Goal: Transaction & Acquisition: Purchase product/service

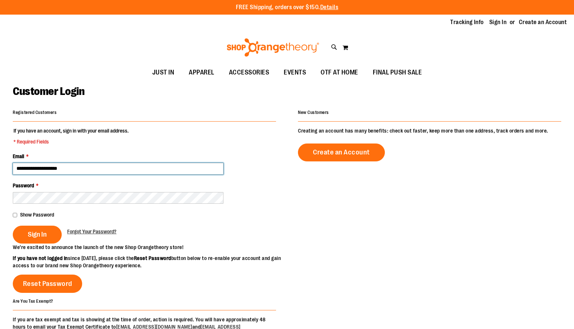
type input "**********"
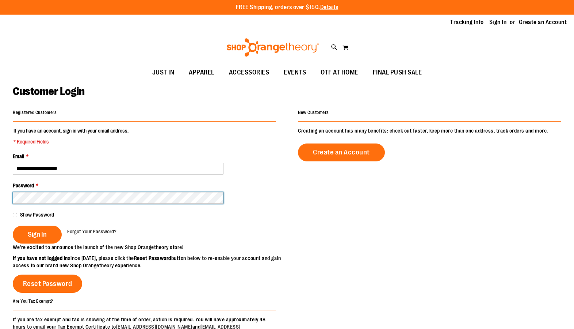
click at [37, 234] on button "Sign In" at bounding box center [37, 235] width 49 height 18
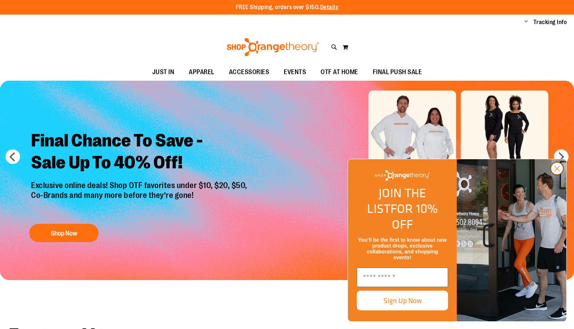
click at [556, 171] on icon "Close dialog" at bounding box center [557, 168] width 5 height 5
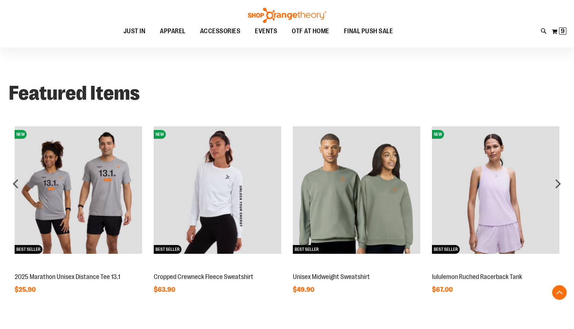
scroll to position [245, 0]
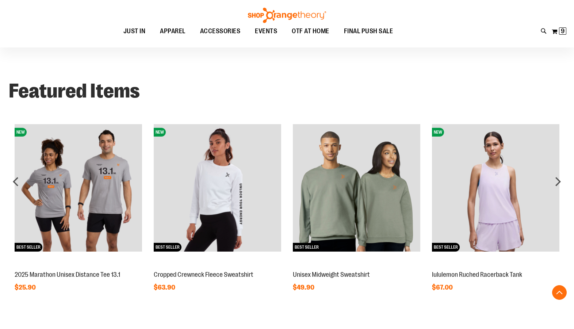
click at [498, 193] on img at bounding box center [495, 187] width 127 height 127
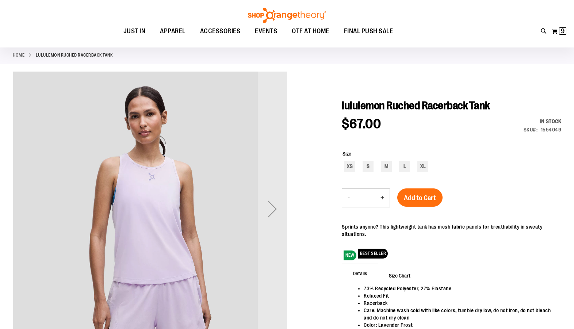
scroll to position [46, 0]
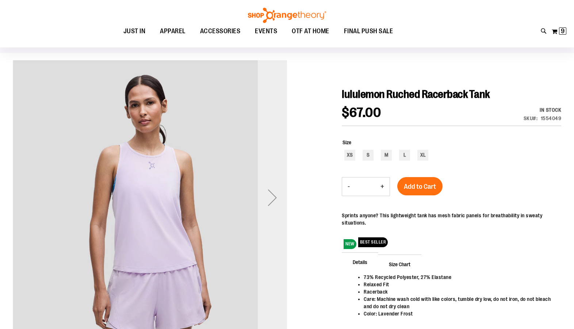
click at [277, 202] on div "Next" at bounding box center [272, 197] width 29 height 29
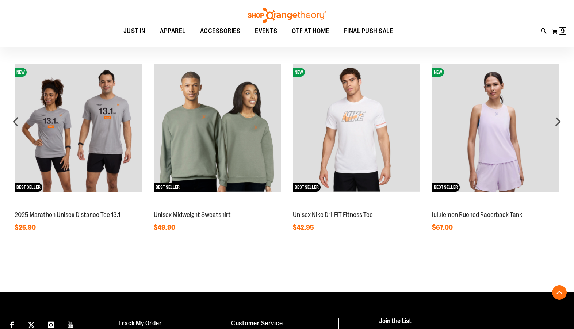
scroll to position [214, 0]
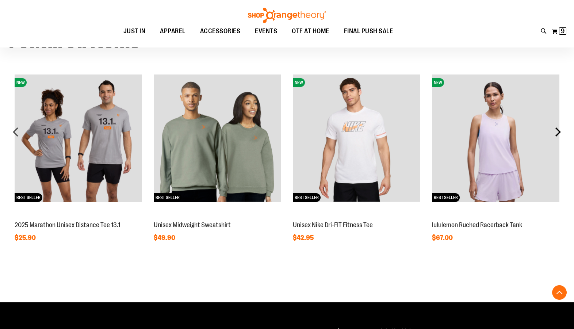
click at [561, 132] on div "next" at bounding box center [558, 132] width 15 height 15
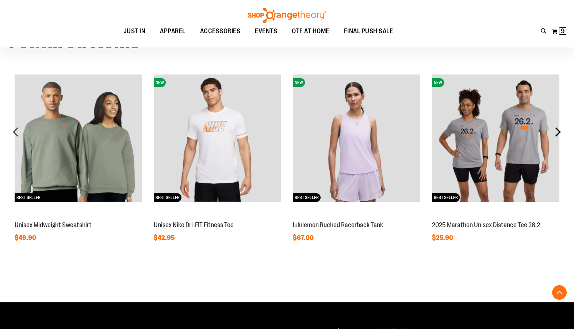
click at [561, 132] on div "next" at bounding box center [558, 132] width 15 height 15
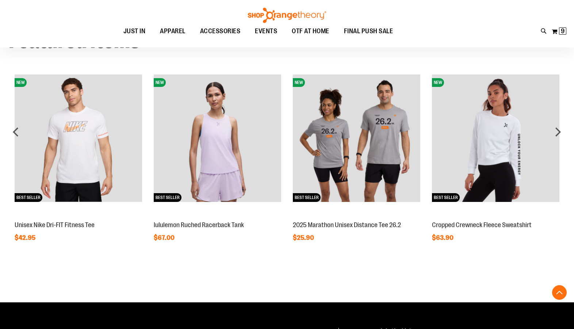
click at [492, 147] on img at bounding box center [495, 138] width 127 height 127
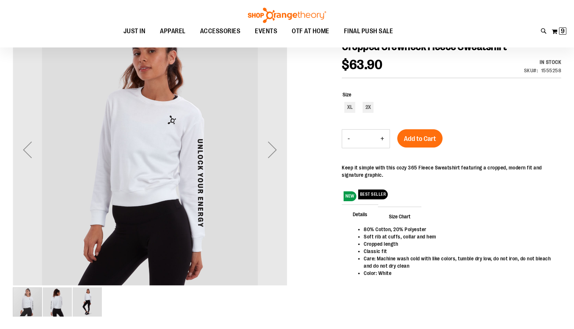
scroll to position [86, 0]
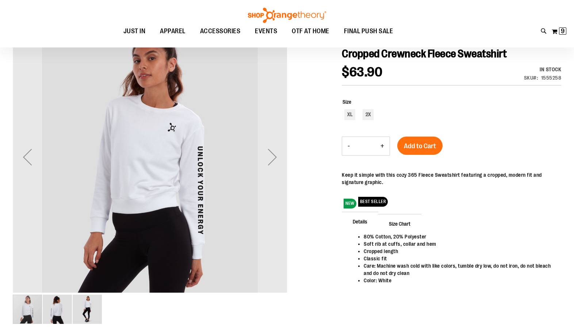
click at [64, 315] on img "image 2 of 3" at bounding box center [57, 309] width 29 height 29
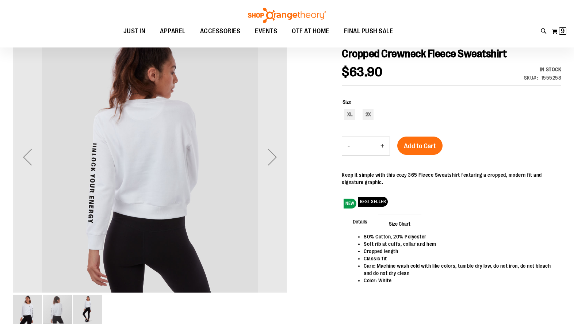
click at [88, 310] on img "image 3 of 3" at bounding box center [87, 309] width 29 height 29
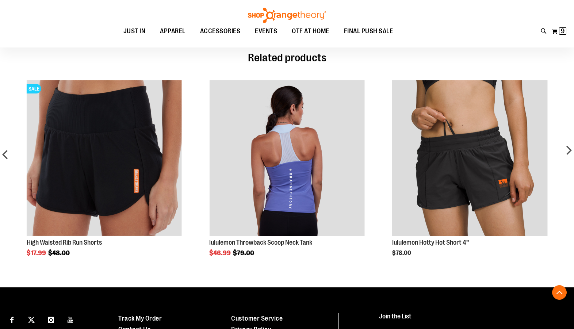
scroll to position [380, 0]
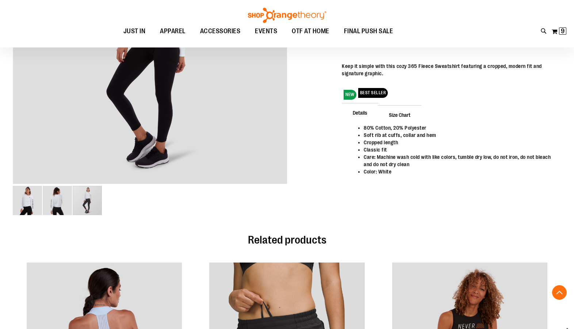
scroll to position [194, 0]
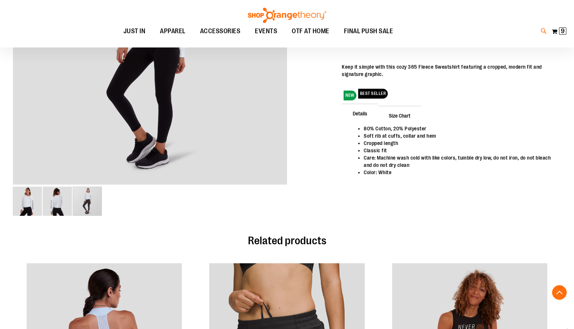
click at [543, 31] on icon at bounding box center [544, 31] width 6 height 8
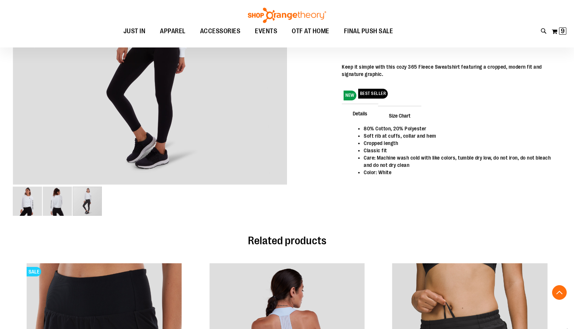
type input "****"
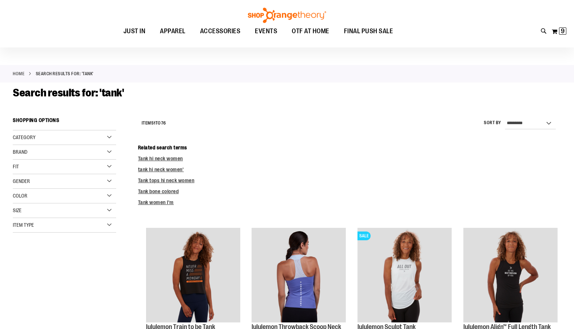
scroll to position [19, 0]
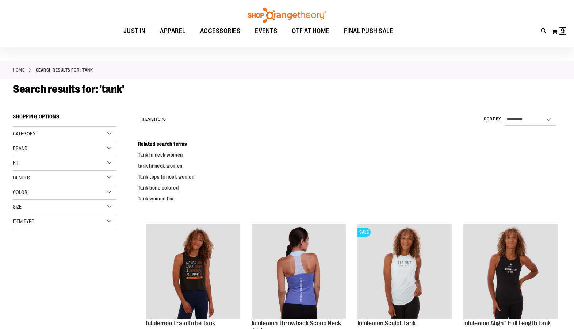
click at [18, 205] on span "Size" at bounding box center [17, 207] width 9 height 6
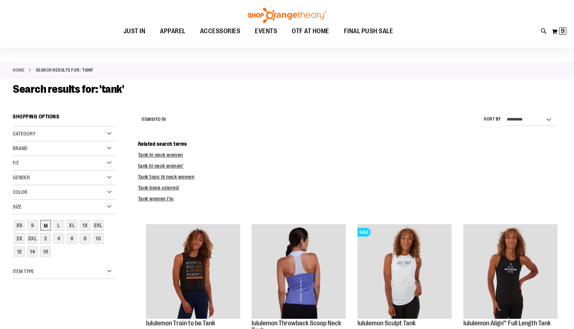
click at [46, 227] on div "M" at bounding box center [45, 225] width 11 height 11
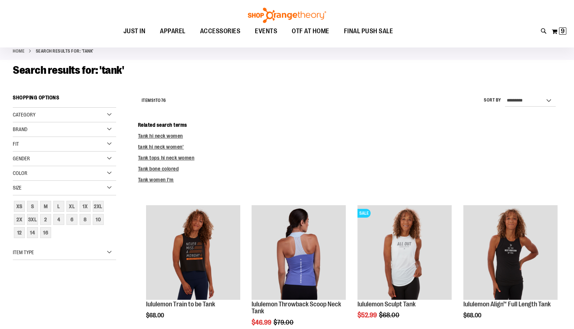
scroll to position [38, 0]
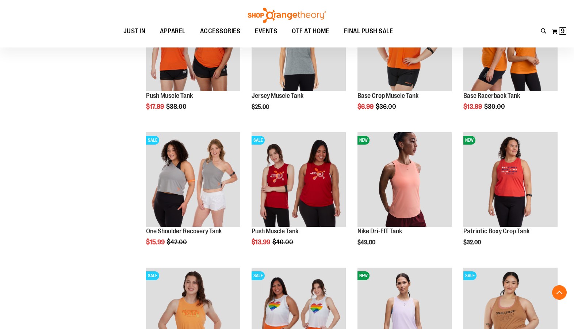
scroll to position [247, 0]
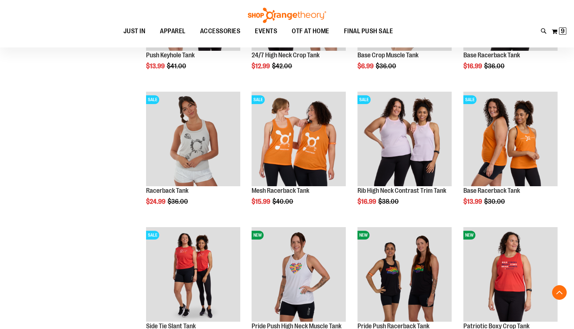
scroll to position [1100, 0]
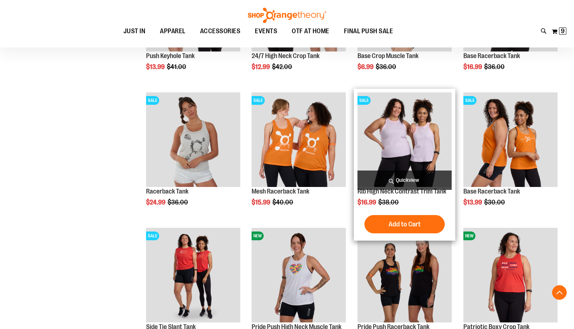
click at [407, 140] on img "product" at bounding box center [405, 139] width 94 height 94
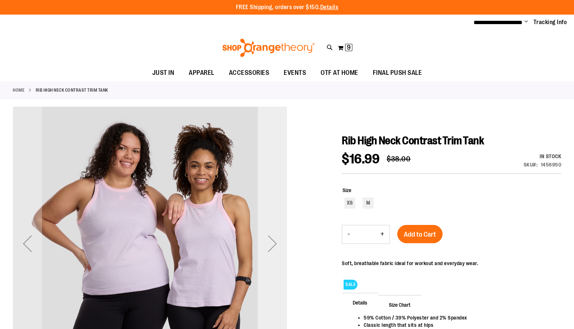
click at [276, 228] on div "Next" at bounding box center [272, 244] width 29 height 274
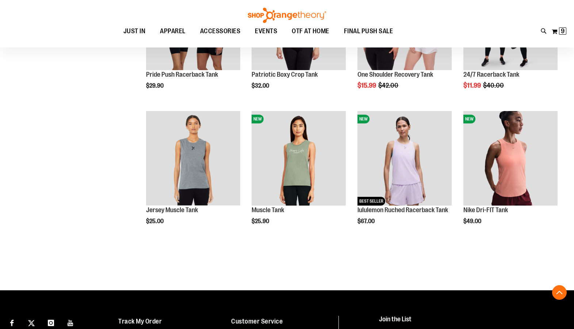
scroll to position [1968, 0]
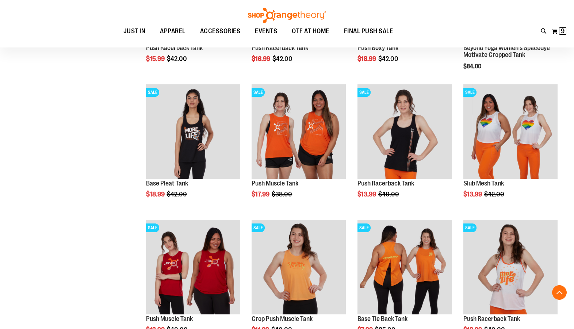
scroll to position [232, 0]
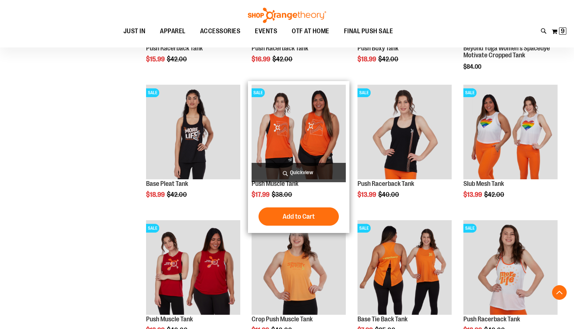
click at [300, 136] on img "product" at bounding box center [299, 132] width 94 height 94
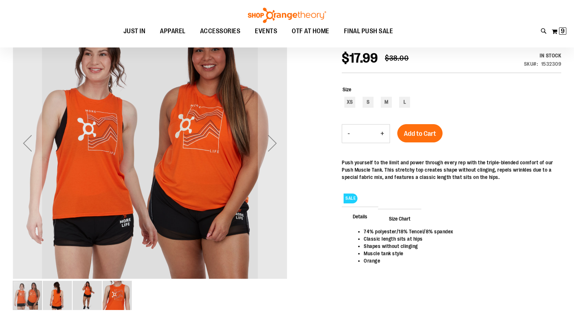
scroll to position [10, 0]
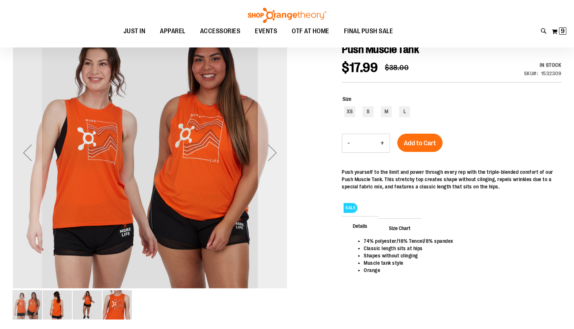
click at [276, 153] on div "Next" at bounding box center [272, 152] width 29 height 29
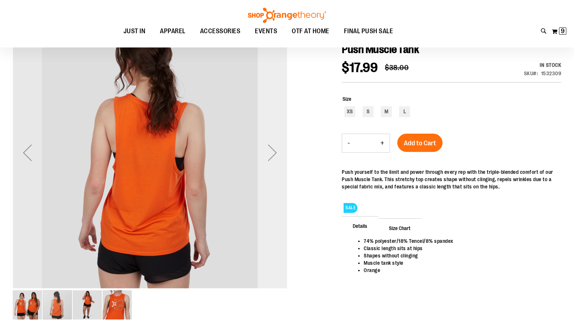
click at [274, 151] on div "Next" at bounding box center [272, 152] width 29 height 29
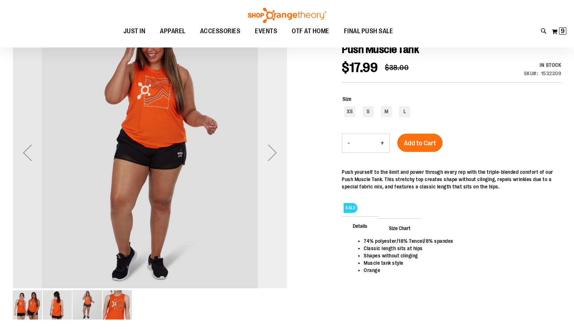
click at [274, 151] on div "Next" at bounding box center [272, 152] width 29 height 29
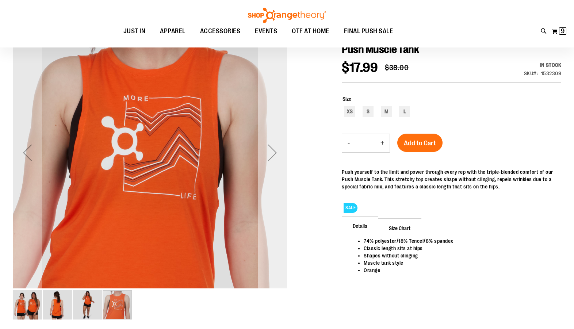
click at [274, 149] on div "Next" at bounding box center [272, 152] width 29 height 29
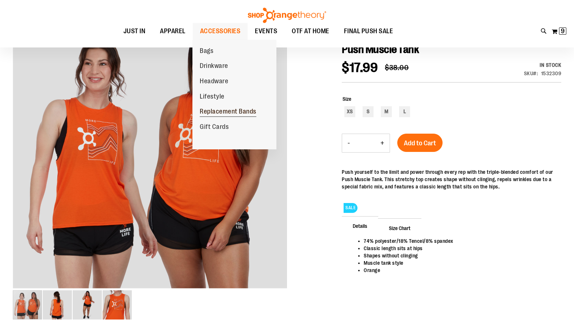
click at [225, 112] on span "Replacement Bands" at bounding box center [228, 112] width 57 height 9
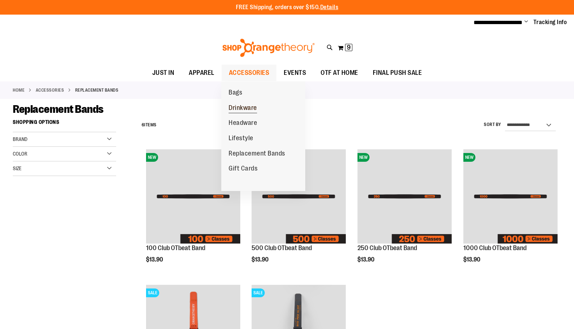
click at [243, 109] on span "Drinkware" at bounding box center [243, 108] width 28 height 9
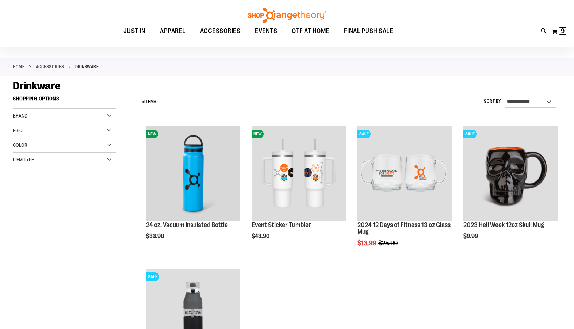
scroll to position [18, 0]
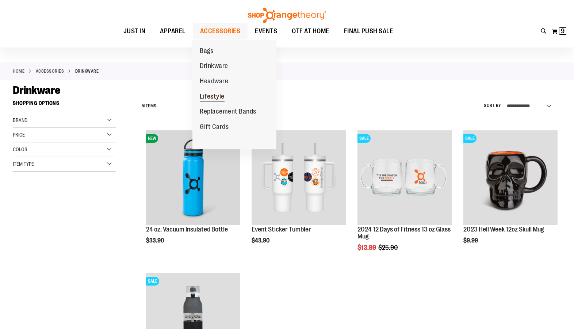
click at [216, 93] on span "Lifestyle" at bounding box center [212, 97] width 25 height 9
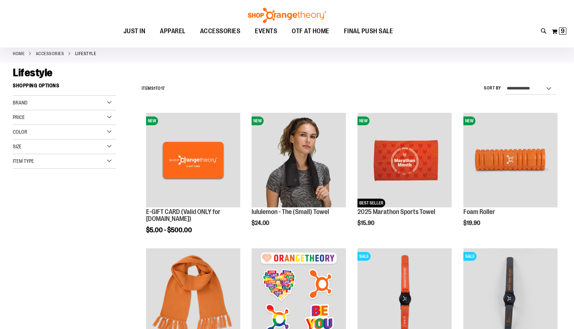
scroll to position [44, 0]
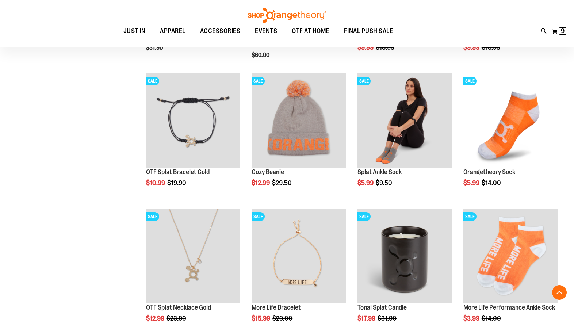
scroll to position [340, 0]
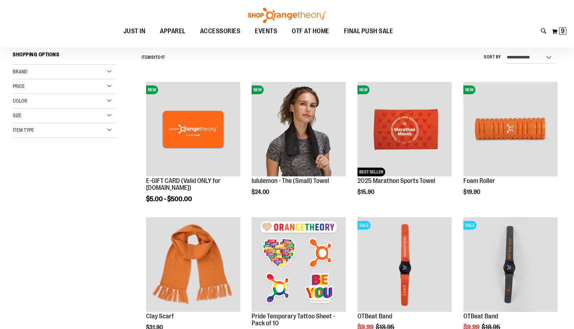
scroll to position [66, 0]
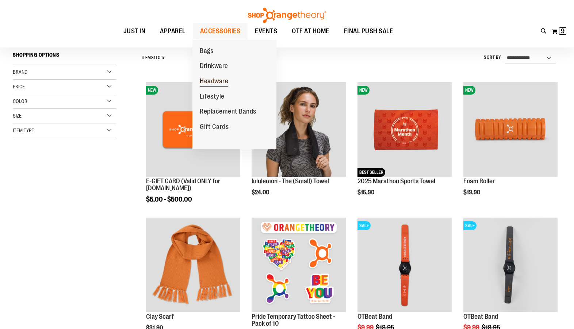
click at [212, 81] on span "Headware" at bounding box center [214, 81] width 28 height 9
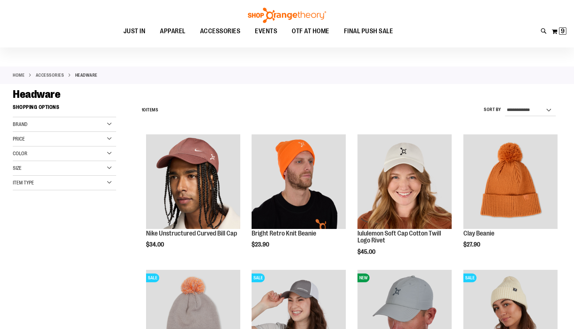
scroll to position [4, 0]
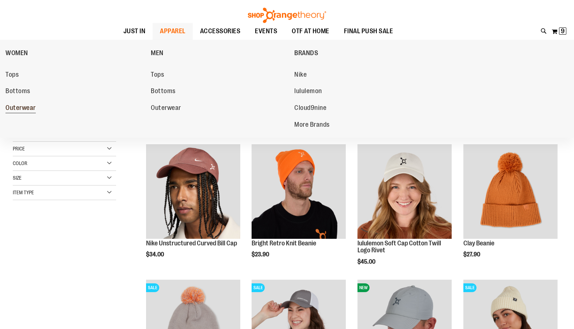
click at [15, 108] on span "Outerwear" at bounding box center [20, 108] width 30 height 9
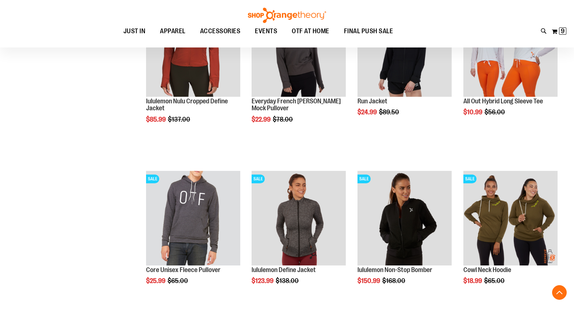
scroll to position [655, 0]
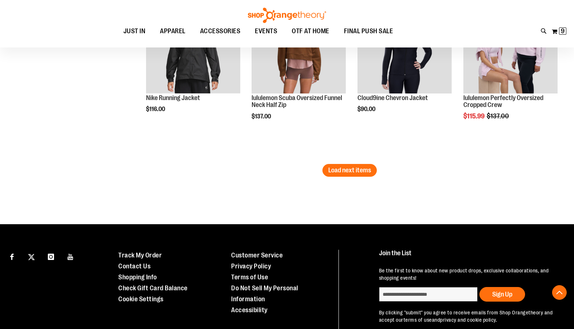
scroll to position [1502, 0]
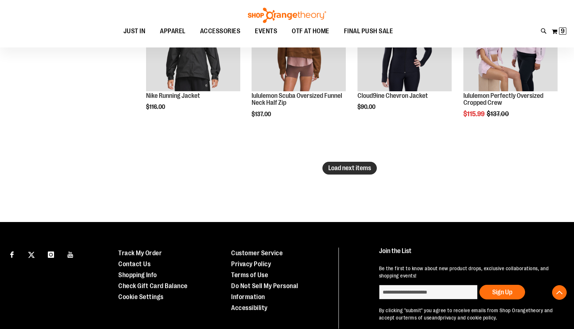
click at [343, 174] on button "Load next items" at bounding box center [350, 168] width 54 height 13
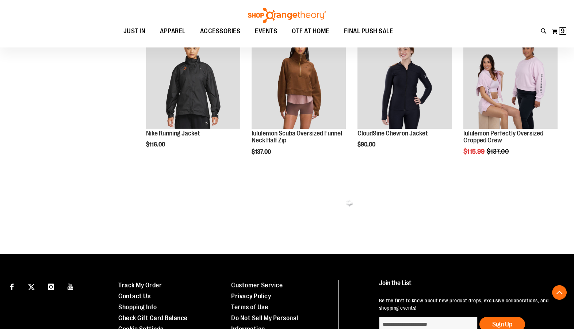
scroll to position [1463, 0]
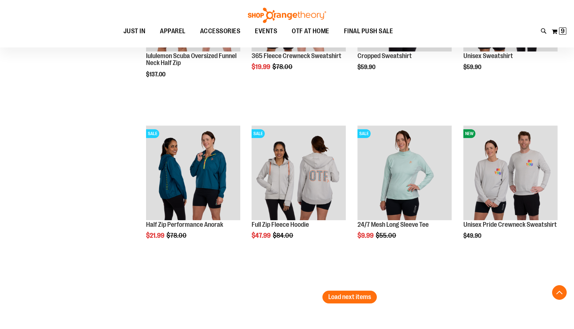
scroll to position [1881, 0]
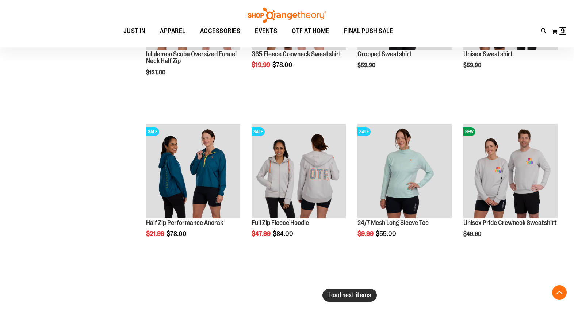
click at [344, 300] on button "Load next items" at bounding box center [350, 295] width 54 height 13
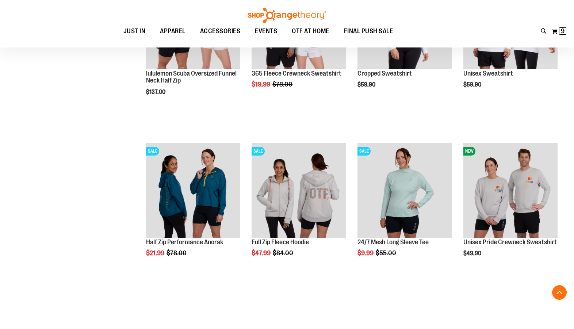
scroll to position [1868, 0]
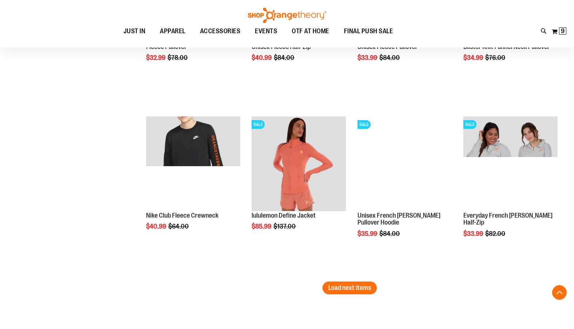
scroll to position [2398, 0]
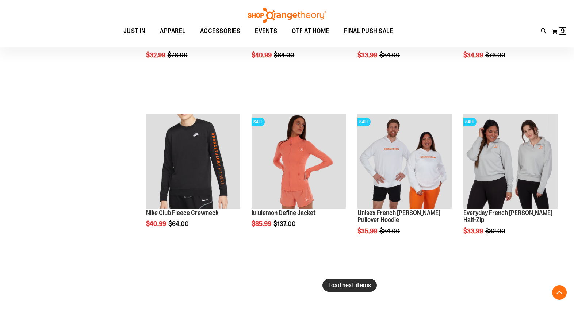
click at [348, 282] on span "Load next items" at bounding box center [349, 285] width 43 height 7
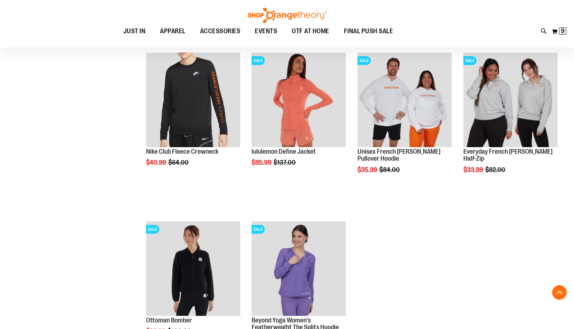
scroll to position [2463, 0]
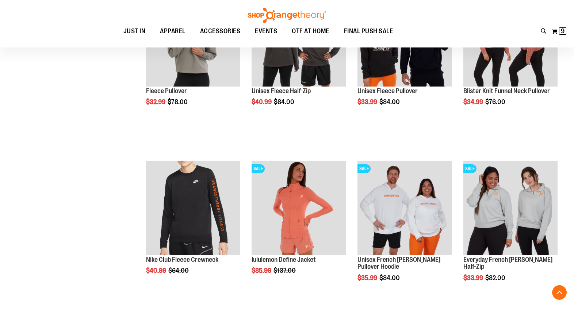
scroll to position [2350, 0]
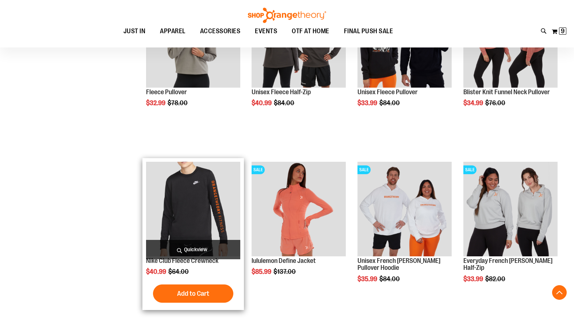
click at [197, 203] on img "product" at bounding box center [193, 209] width 94 height 94
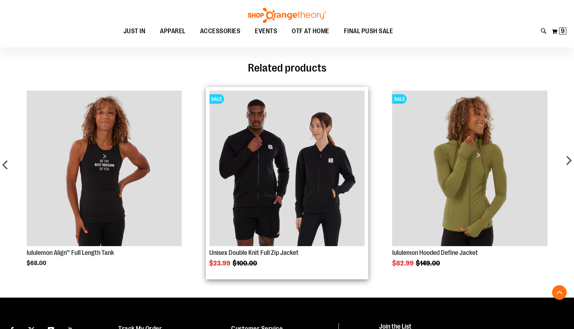
scroll to position [368, 0]
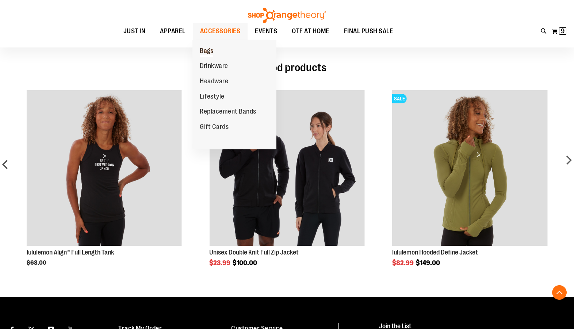
click at [207, 52] on span "Bags" at bounding box center [207, 51] width 14 height 9
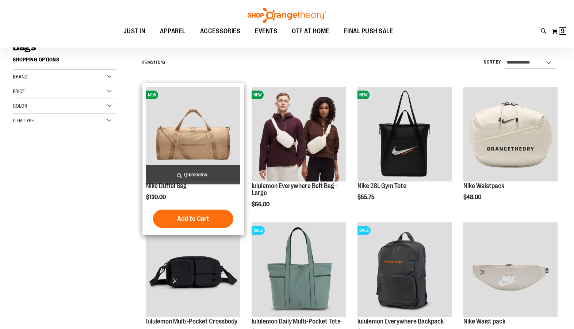
scroll to position [70, 0]
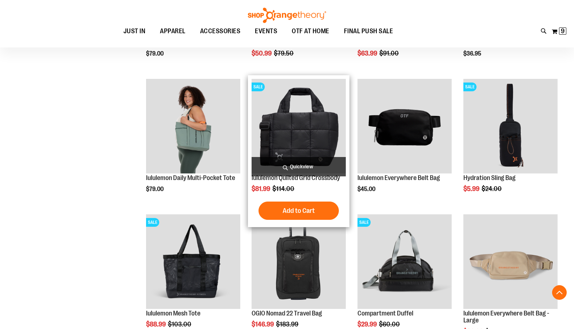
scroll to position [343, 0]
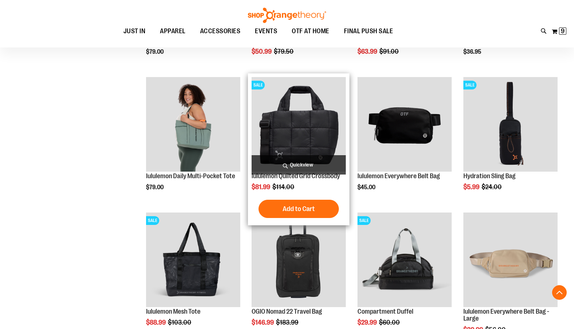
click at [304, 122] on img "product" at bounding box center [299, 124] width 94 height 94
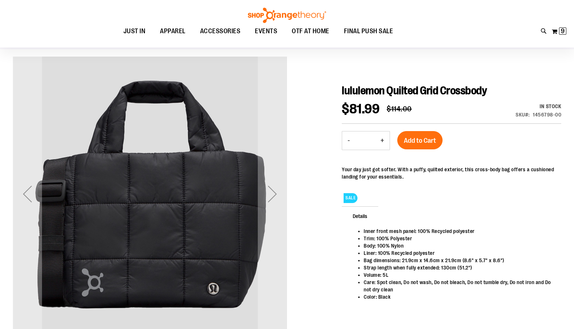
scroll to position [57, 0]
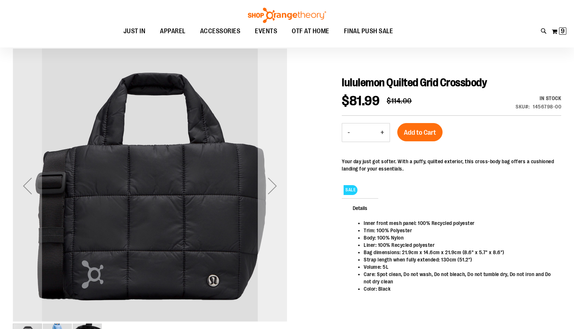
click at [277, 185] on div "Next" at bounding box center [272, 185] width 29 height 29
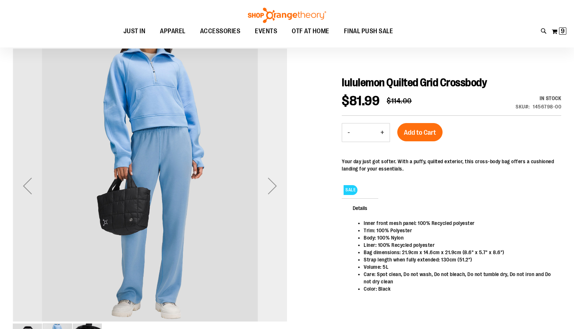
click at [275, 186] on div "Next" at bounding box center [272, 185] width 29 height 29
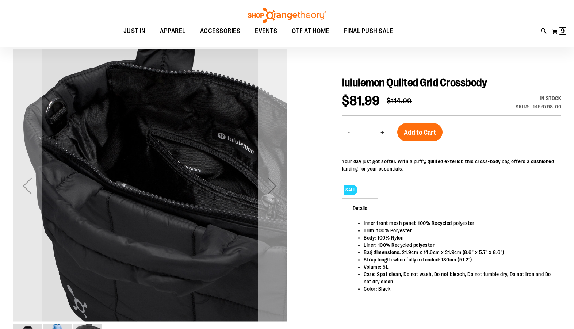
click at [275, 186] on div "Next" at bounding box center [272, 185] width 29 height 29
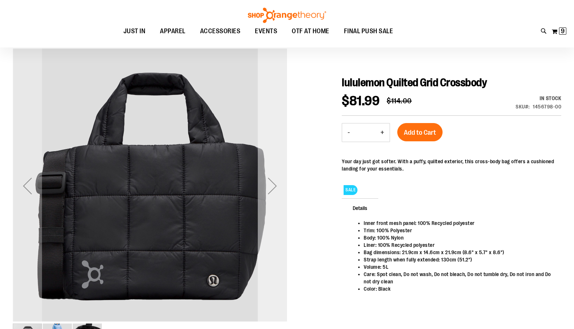
click at [275, 185] on div "Next" at bounding box center [272, 185] width 29 height 29
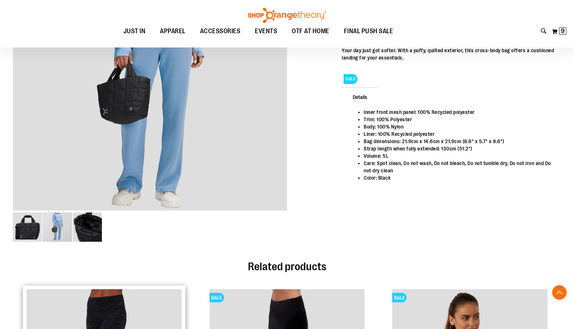
scroll to position [49, 0]
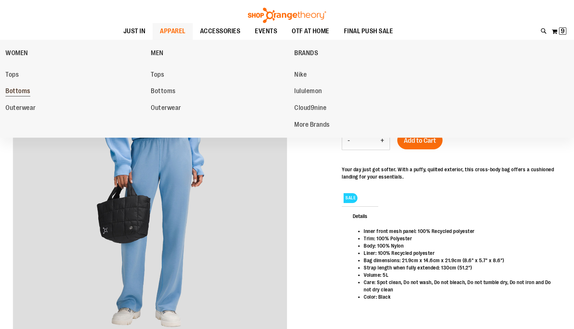
click at [21, 87] on span "Bottoms" at bounding box center [17, 91] width 25 height 9
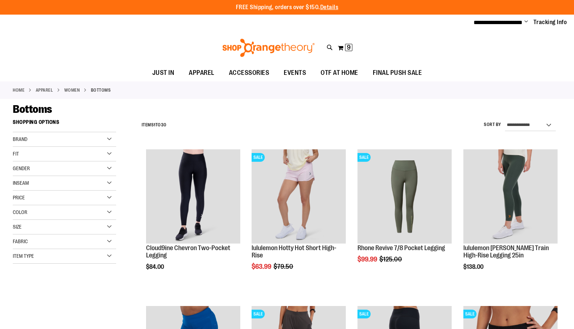
click at [32, 224] on div "Size" at bounding box center [64, 227] width 103 height 15
click at [45, 245] on div "M" at bounding box center [45, 245] width 11 height 11
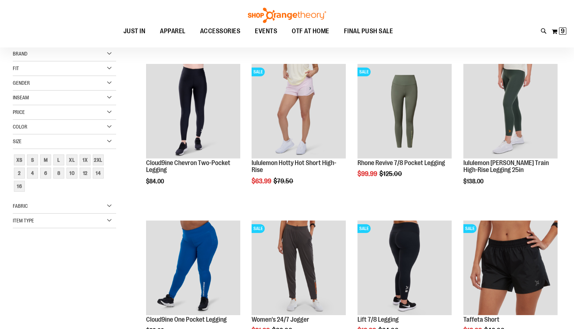
scroll to position [89, 0]
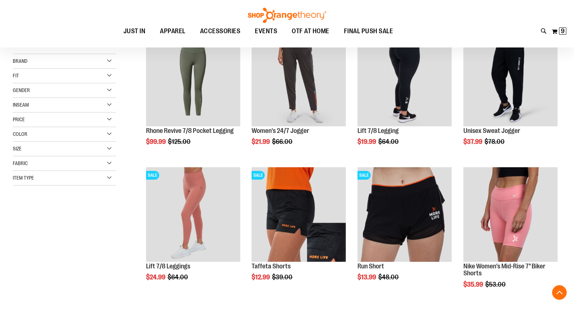
scroll to position [107, 0]
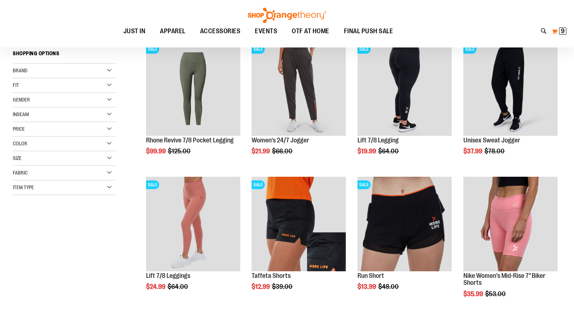
click at [562, 29] on span "9" at bounding box center [563, 30] width 4 height 7
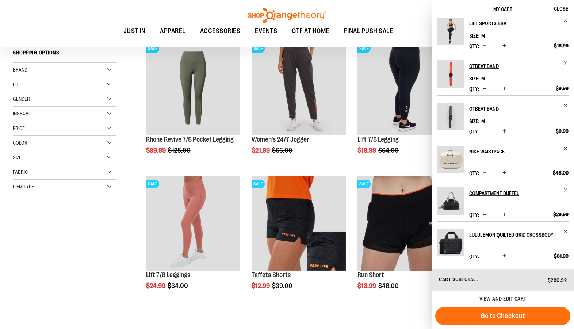
scroll to position [134, 0]
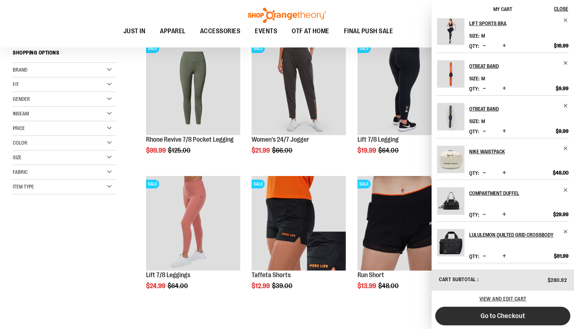
click at [483, 315] on span "Go to Checkout" at bounding box center [503, 316] width 45 height 8
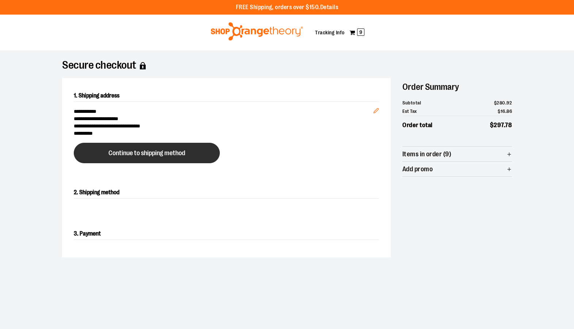
click at [116, 154] on span "Continue to shipping method" at bounding box center [147, 153] width 77 height 7
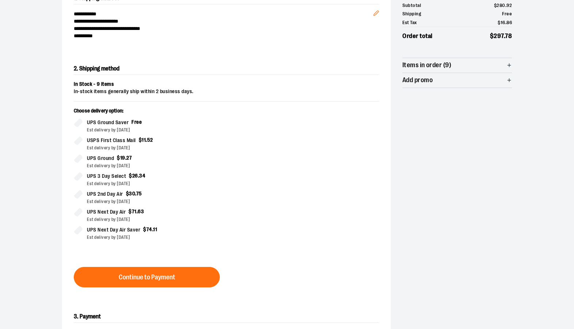
scroll to position [117, 0]
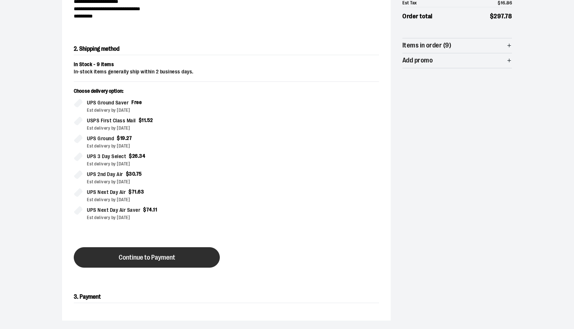
click at [170, 261] on span "Continue to Payment" at bounding box center [147, 257] width 57 height 7
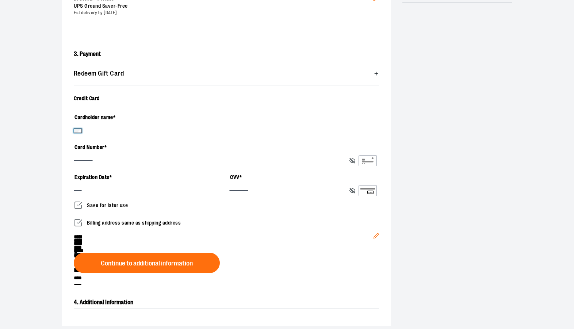
scroll to position [184, 0]
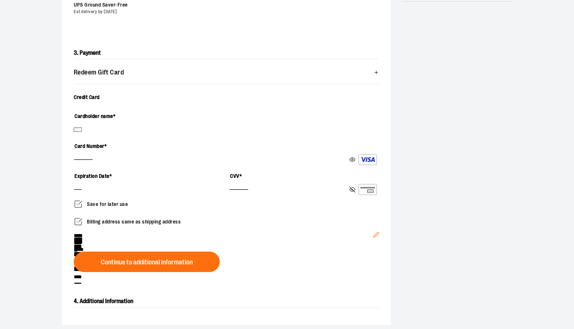
click at [351, 159] on icon at bounding box center [353, 160] width 6 height 6
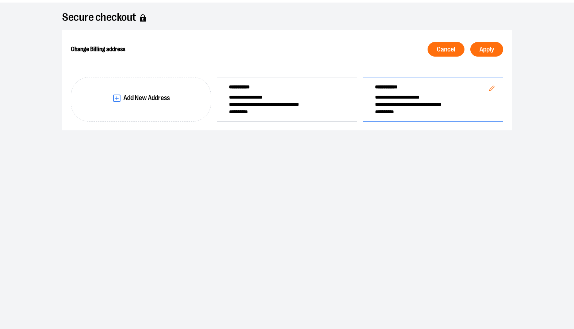
scroll to position [19, 0]
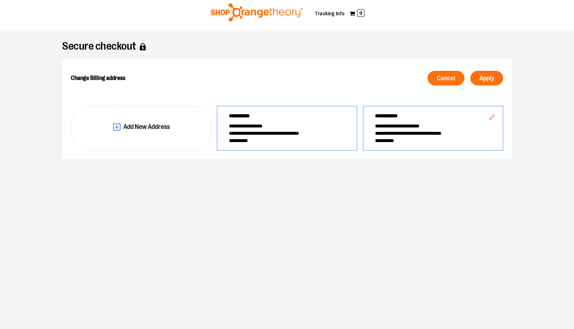
click at [274, 141] on span "**********" at bounding box center [287, 140] width 116 height 7
click at [490, 81] on span "Apply" at bounding box center [487, 78] width 15 height 7
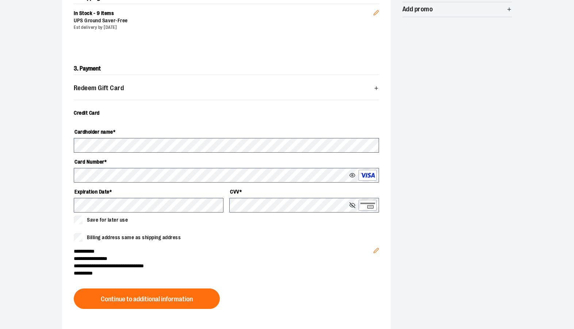
scroll to position [182, 0]
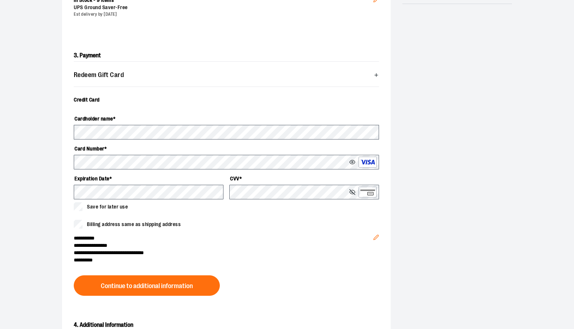
click at [354, 163] on icon at bounding box center [353, 162] width 6 height 6
